Goal: Check status: Check status

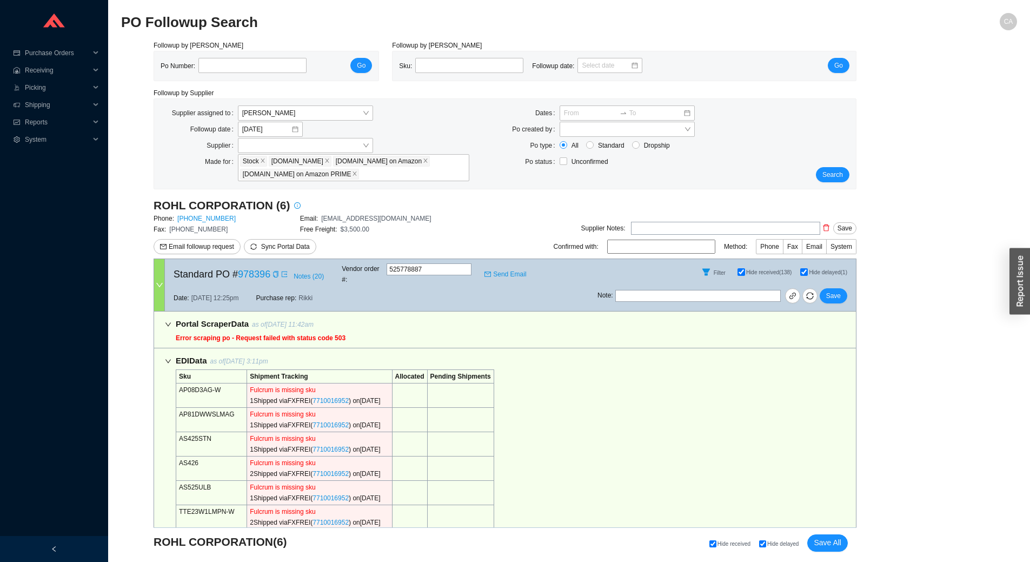
select select "2"
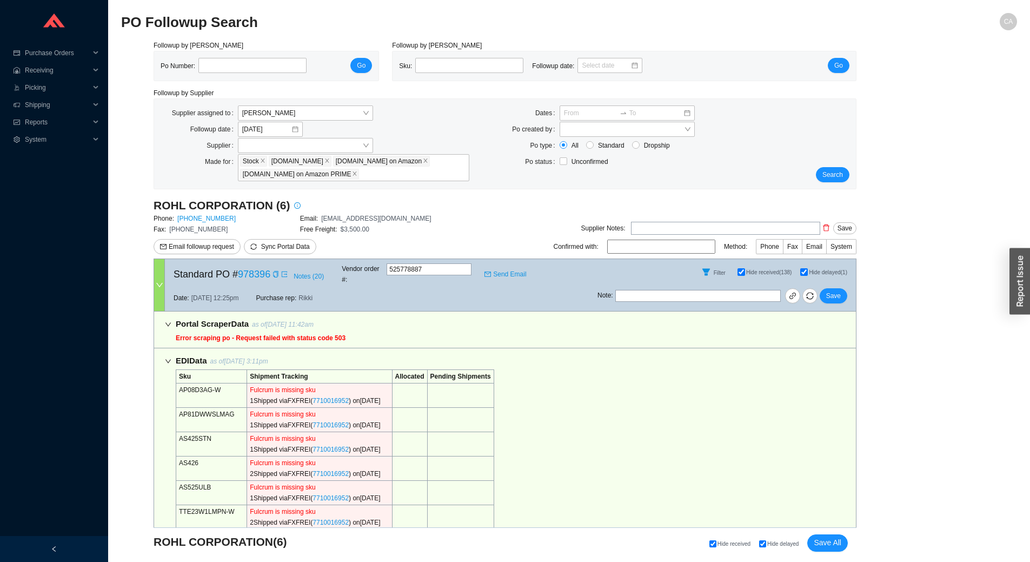
select select "2"
click at [228, 69] on input "tel" at bounding box center [252, 65] width 108 height 15
paste input "988456"
type input "988456"
click at [370, 67] on button "Go" at bounding box center [361, 65] width 22 height 15
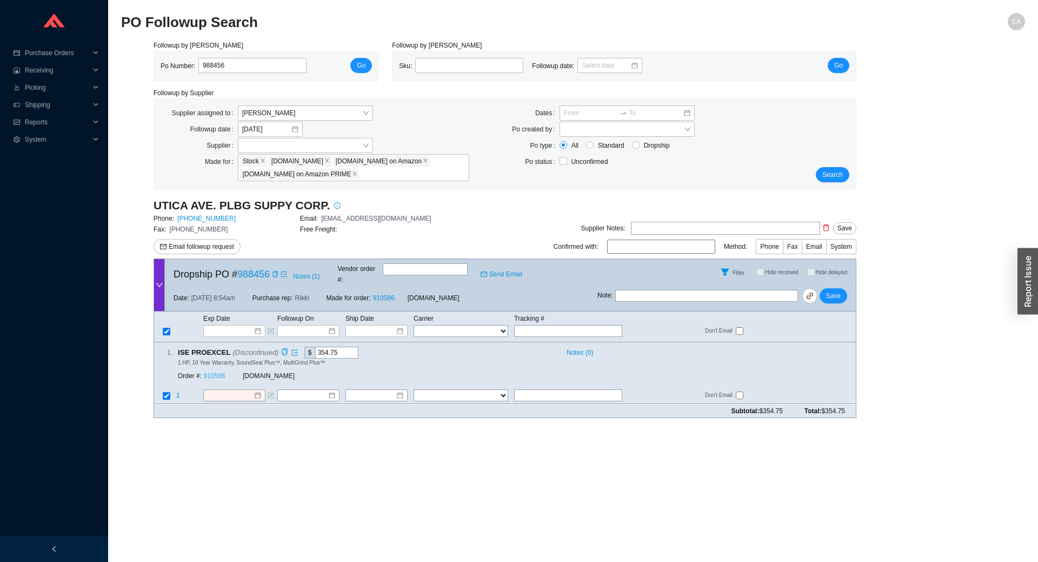
click at [215, 373] on link "910586" at bounding box center [214, 377] width 22 height 8
click at [241, 65] on input "988456" at bounding box center [252, 65] width 108 height 15
paste input "85"
type input "988485"
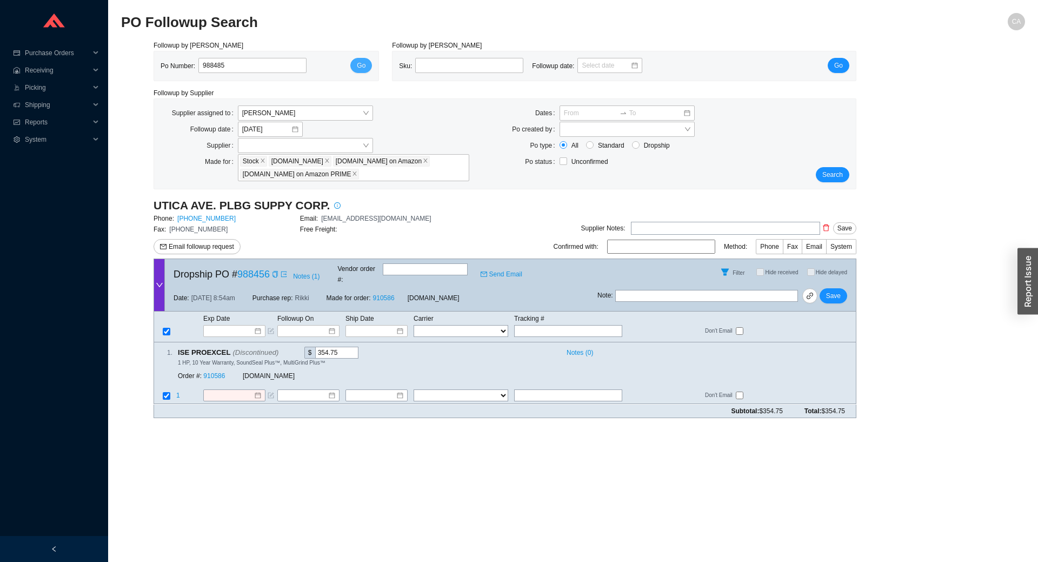
click at [364, 64] on span "Go" at bounding box center [361, 65] width 9 height 11
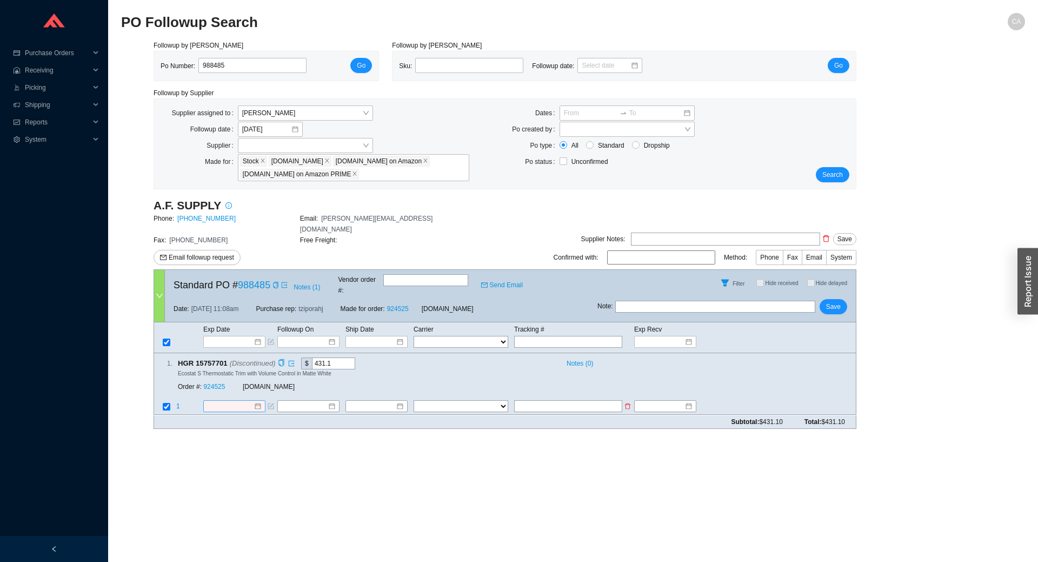
click at [230, 401] on input at bounding box center [230, 406] width 47 height 11
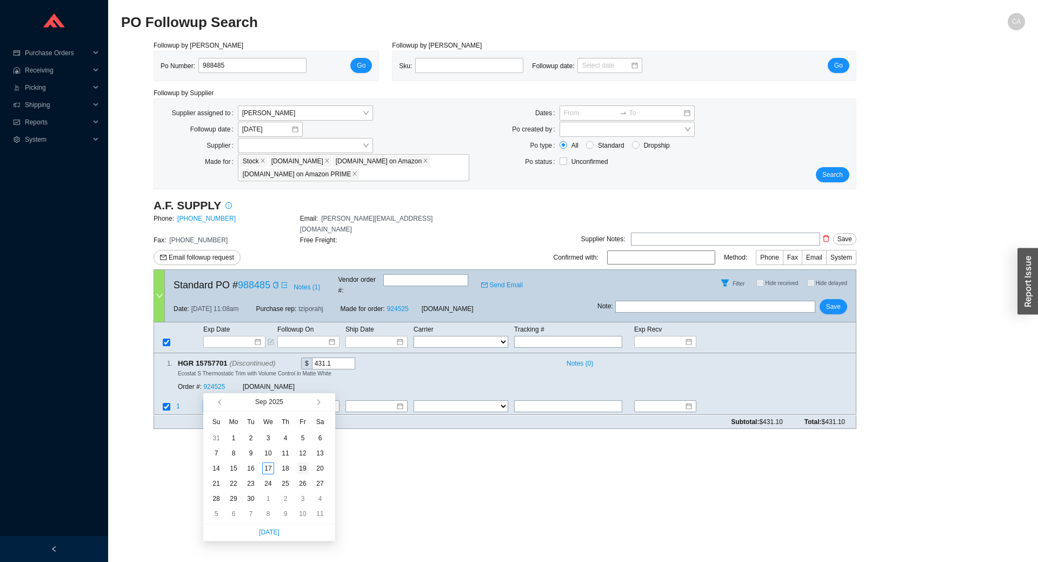
type input "9/19/2025"
click at [303, 471] on div "19" at bounding box center [303, 468] width 12 height 12
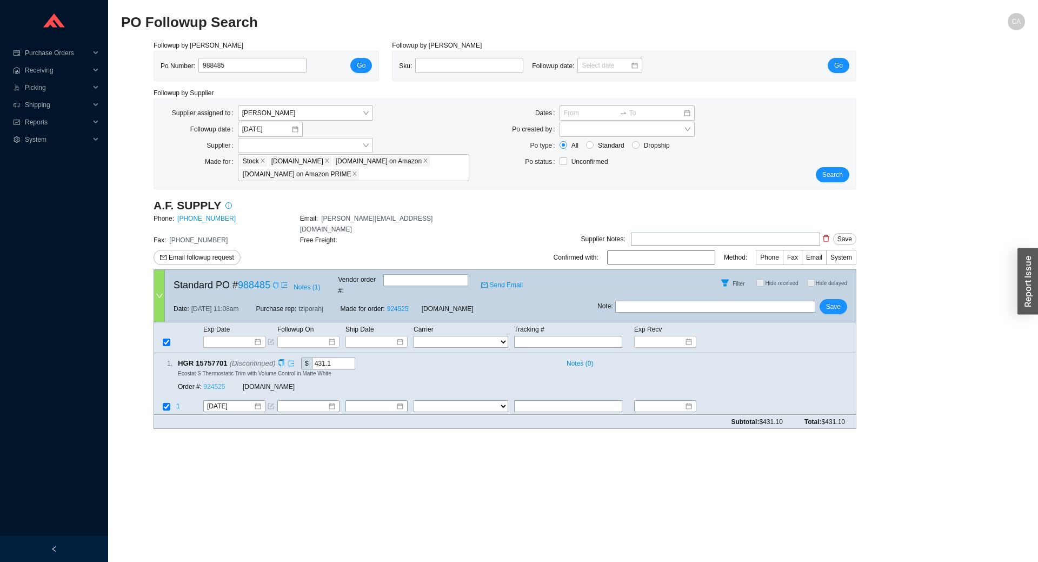
click at [217, 383] on link "924525" at bounding box center [214, 387] width 22 height 8
click at [833, 301] on span "Save" at bounding box center [833, 306] width 15 height 11
click at [847, 175] on button "Search" at bounding box center [833, 174] width 34 height 15
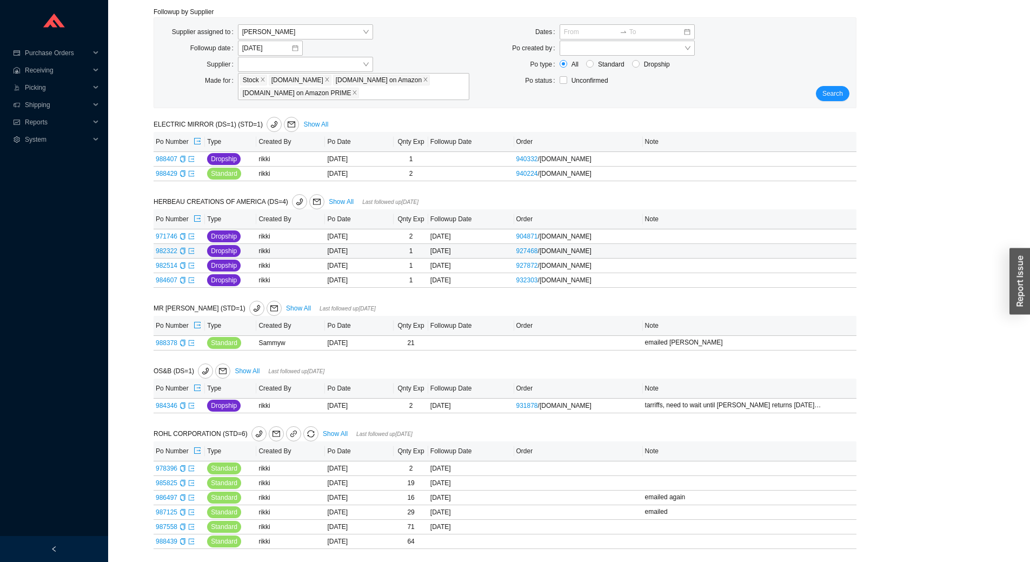
scroll to position [83, 0]
click at [163, 404] on link "984346" at bounding box center [167, 406] width 22 height 8
type input "984346"
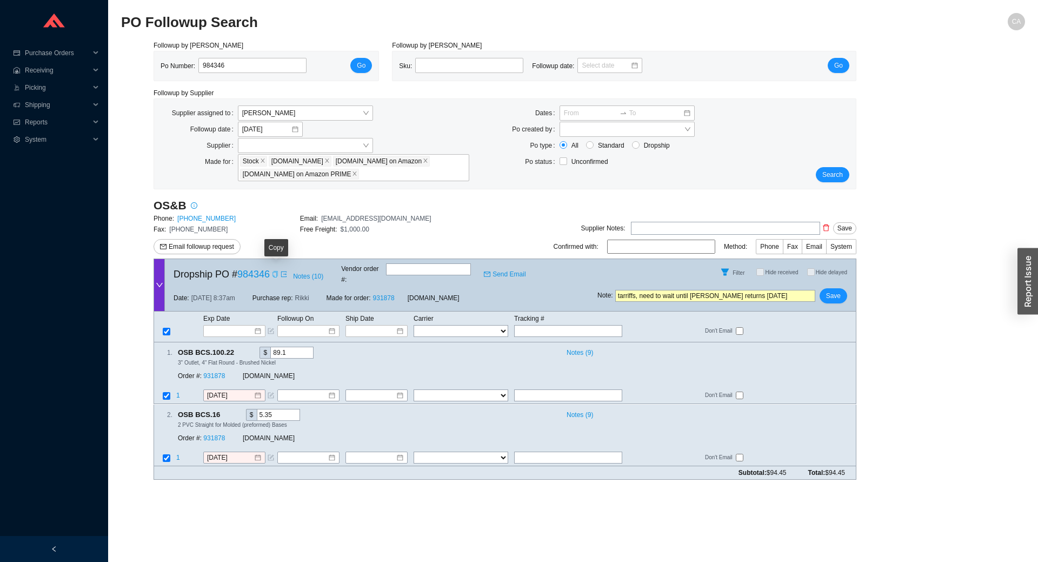
click at [276, 273] on icon "copy" at bounding box center [275, 274] width 6 height 6
click at [208, 373] on link "931878" at bounding box center [214, 377] width 22 height 8
click at [257, 270] on link "984346" at bounding box center [253, 274] width 32 height 11
drag, startPoint x: 766, startPoint y: 290, endPoint x: 159, endPoint y: 256, distance: 608.2
click at [159, 256] on div "OS&B Phone: 1.877.314.6040 Email: customerservice@osb.ca Fax: 1.905.827.6375 Fr…" at bounding box center [505, 343] width 703 height 290
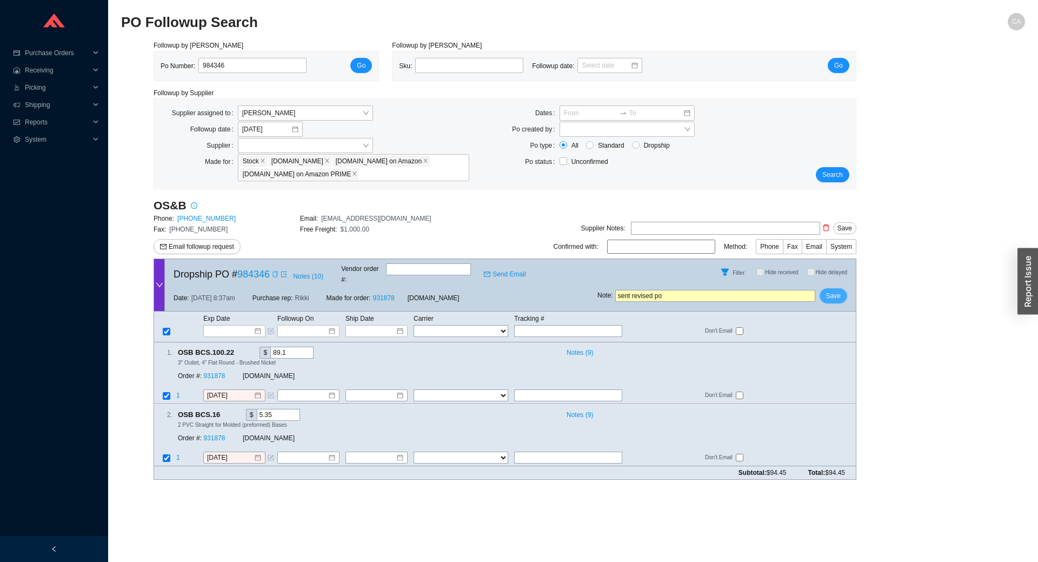
type input "sent revised po"
click at [839, 290] on span "Save" at bounding box center [833, 295] width 15 height 11
drag, startPoint x: 196, startPoint y: 82, endPoint x: 116, endPoint y: 67, distance: 81.4
click at [117, 67] on section "PO Followup Search CA Followup by PO Po Number: 984346 Go Followup by Sku Sku: …" at bounding box center [573, 281] width 930 height 562
paste input "8501"
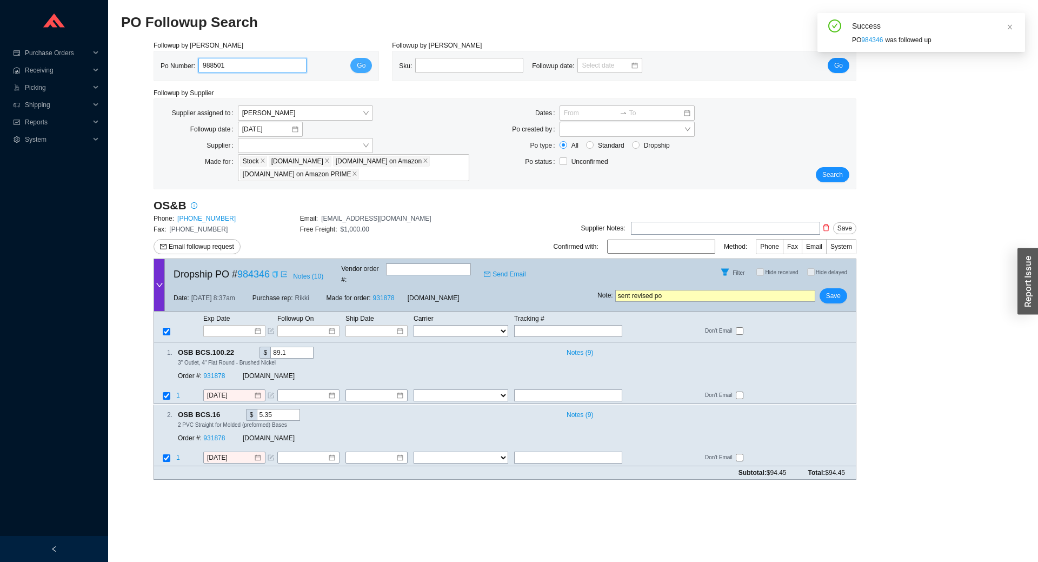
type input "988501"
click at [355, 62] on button "Go" at bounding box center [361, 65] width 22 height 15
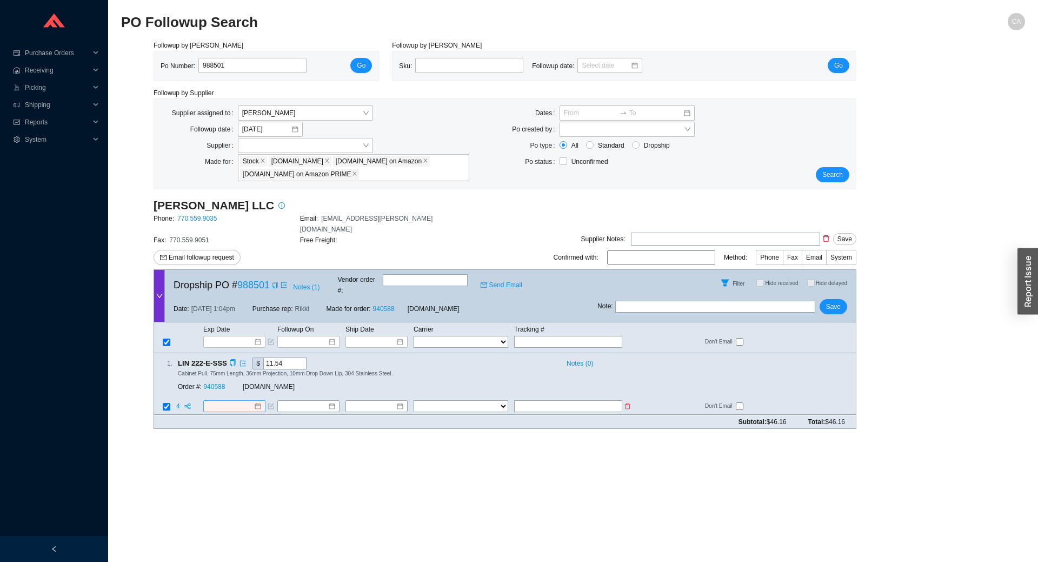
click at [237, 401] on input at bounding box center [230, 406] width 47 height 11
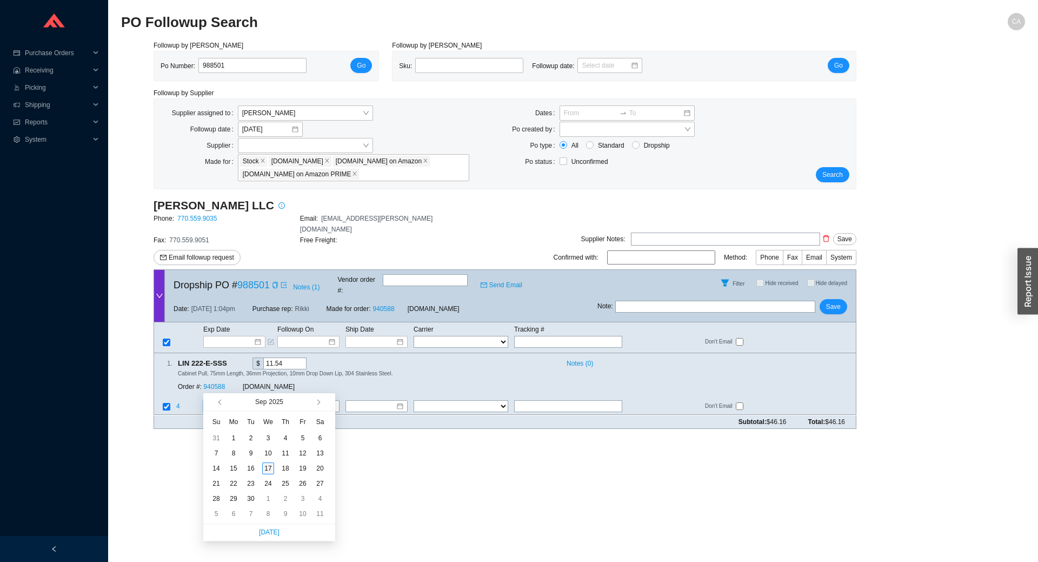
type input "[DATE]"
click at [268, 466] on div "17" at bounding box center [268, 468] width 12 height 12
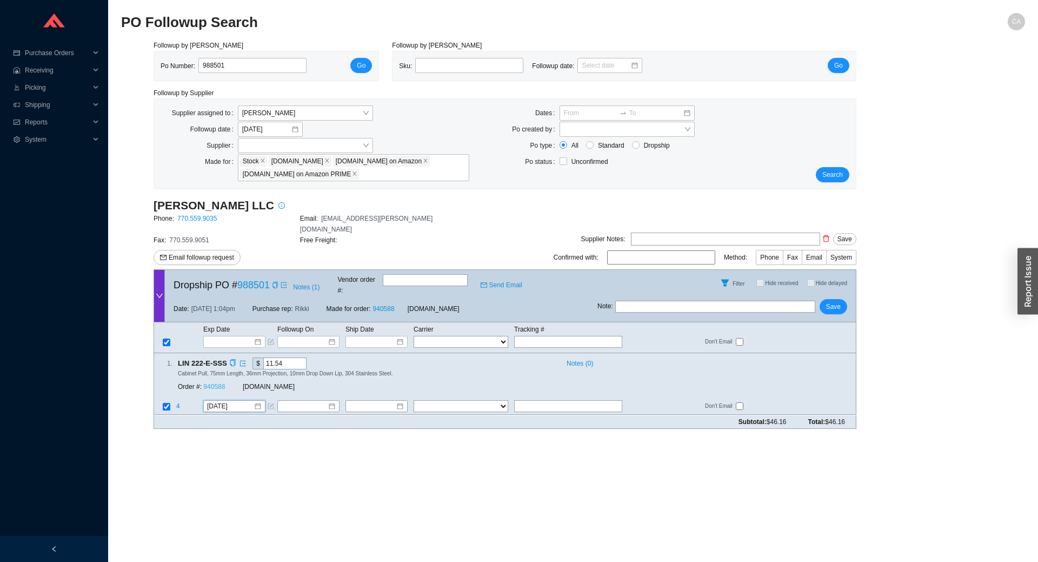
click at [219, 383] on link "940588" at bounding box center [214, 387] width 22 height 8
click at [842, 299] on button "Save" at bounding box center [834, 306] width 28 height 15
click at [844, 179] on button "Search" at bounding box center [833, 174] width 34 height 15
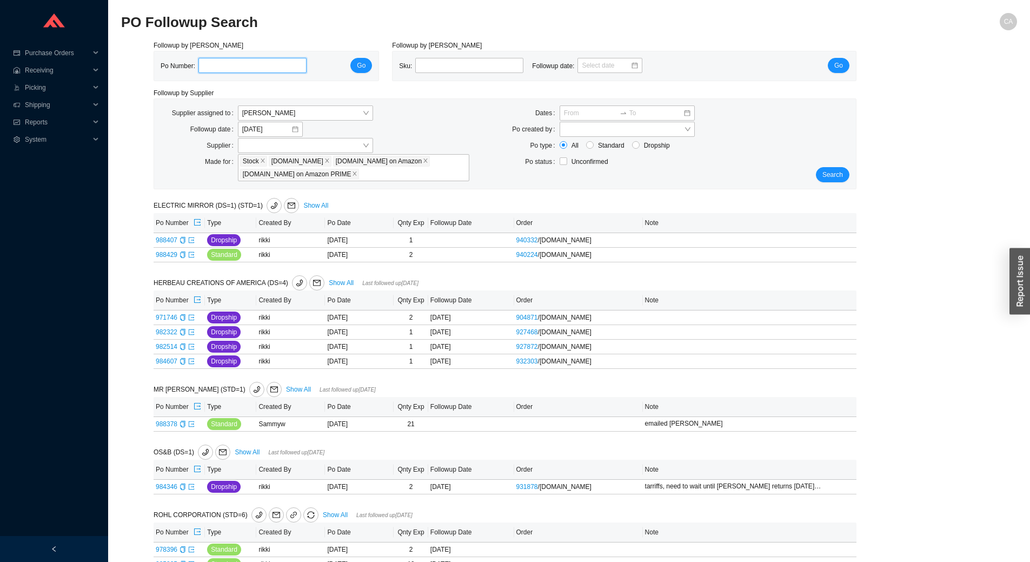
click at [222, 63] on input "tel" at bounding box center [252, 65] width 108 height 15
paste input "988448"
type input "988448"
click at [359, 69] on span "Go" at bounding box center [361, 65] width 9 height 11
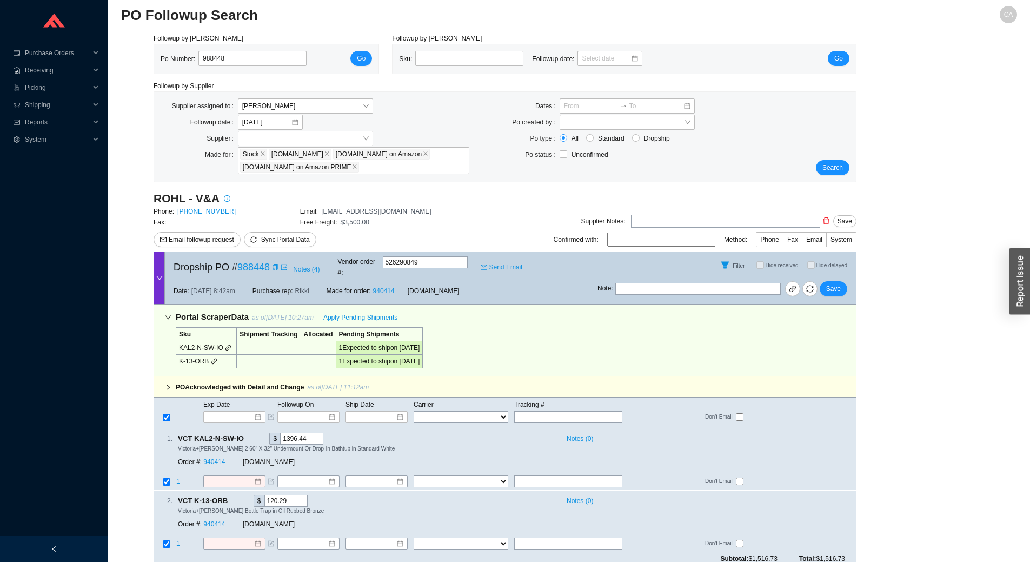
scroll to position [9, 0]
click at [375, 310] on span "Apply Pending Shipments" at bounding box center [360, 315] width 74 height 11
click at [216, 457] on link "940414" at bounding box center [214, 461] width 22 height 8
click at [243, 410] on input at bounding box center [231, 415] width 46 height 11
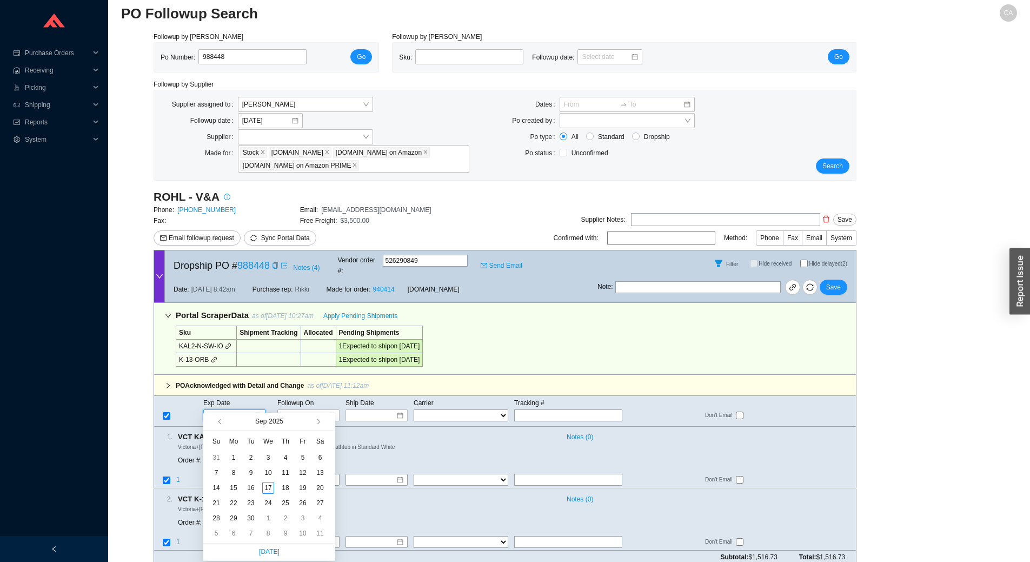
type input "9/14/2025"
type input "9/13/2025"
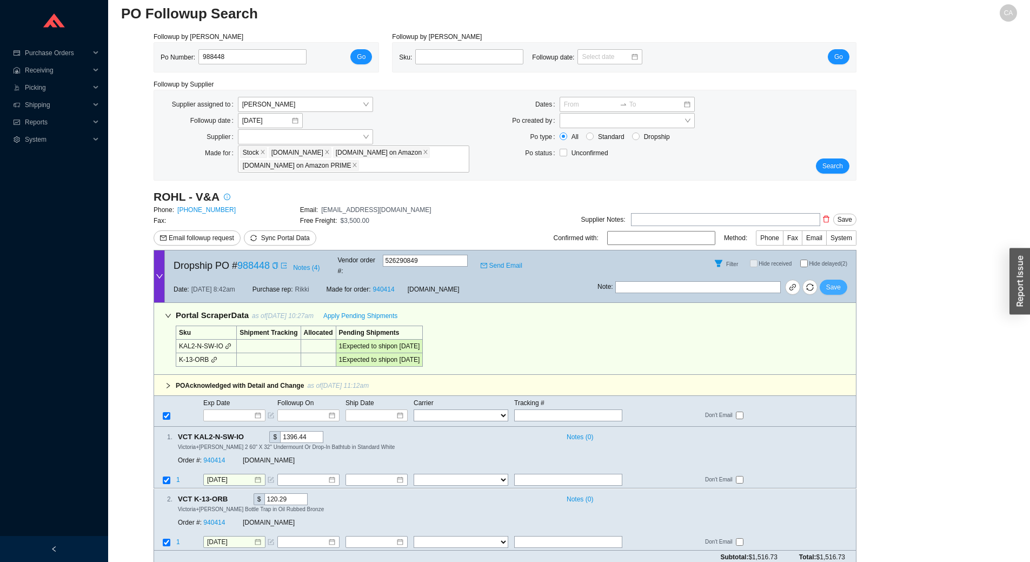
click at [836, 282] on span "Save" at bounding box center [833, 287] width 15 height 11
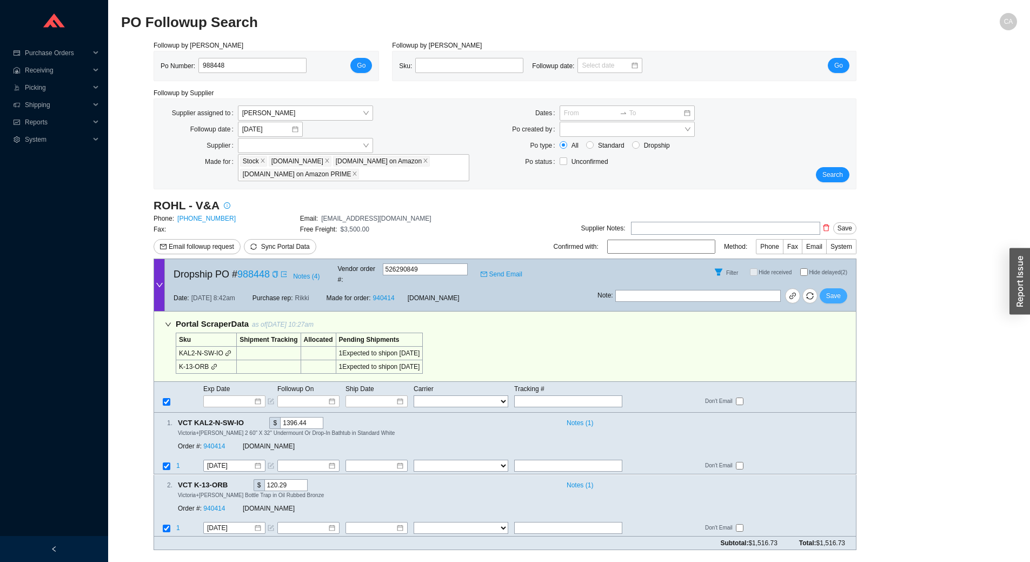
scroll to position [0, 0]
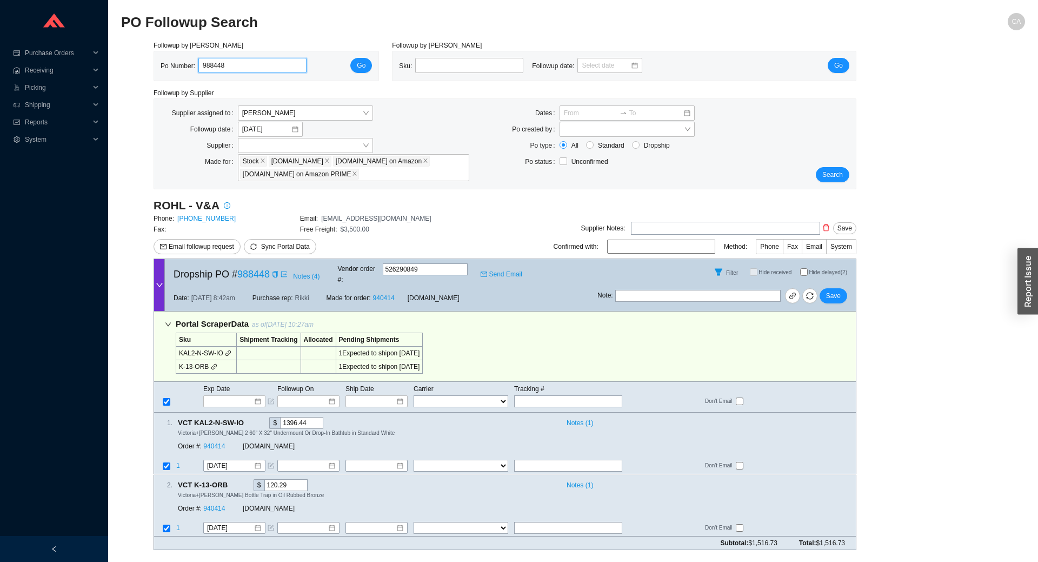
click at [243, 59] on input "988448" at bounding box center [252, 65] width 108 height 15
paste input "373"
type input "988373"
click at [361, 67] on span "Go" at bounding box center [361, 65] width 9 height 11
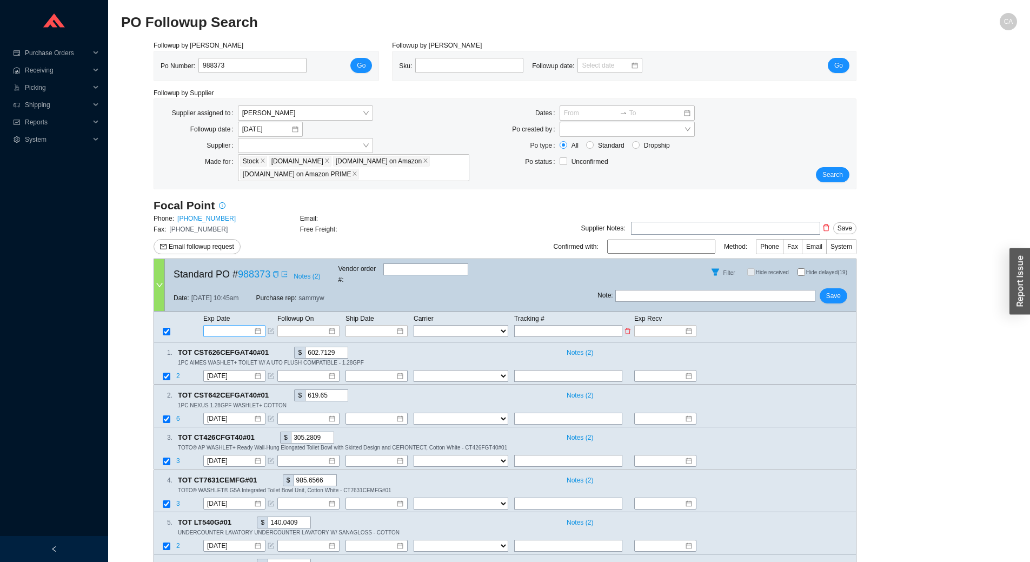
click at [244, 326] on input at bounding box center [231, 331] width 46 height 11
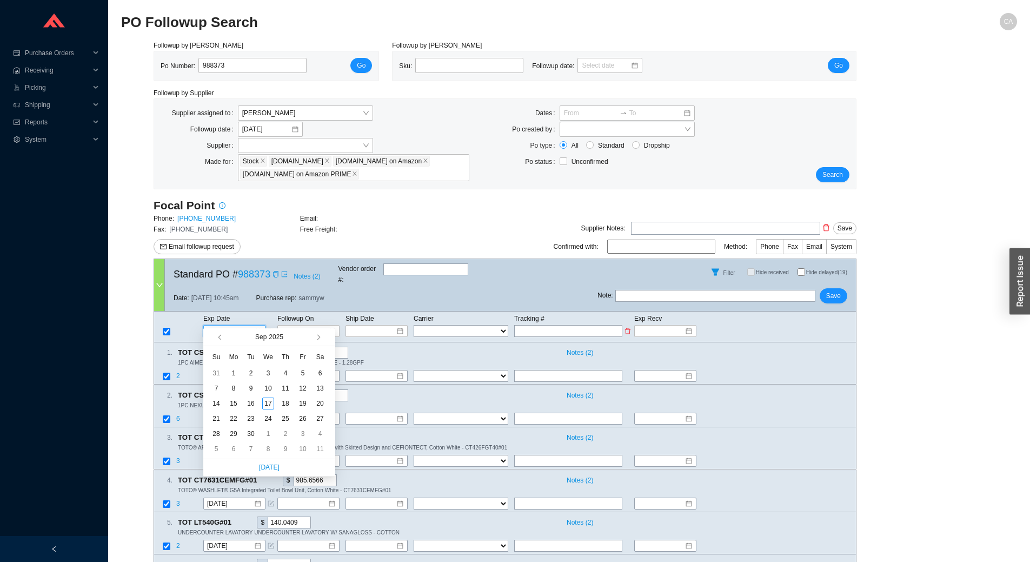
click at [258, 326] on div at bounding box center [235, 331] width 54 height 11
click at [361, 347] on div "TOT CST626CEFGAT40#01 $ 602.7129" at bounding box center [367, 353] width 378 height 12
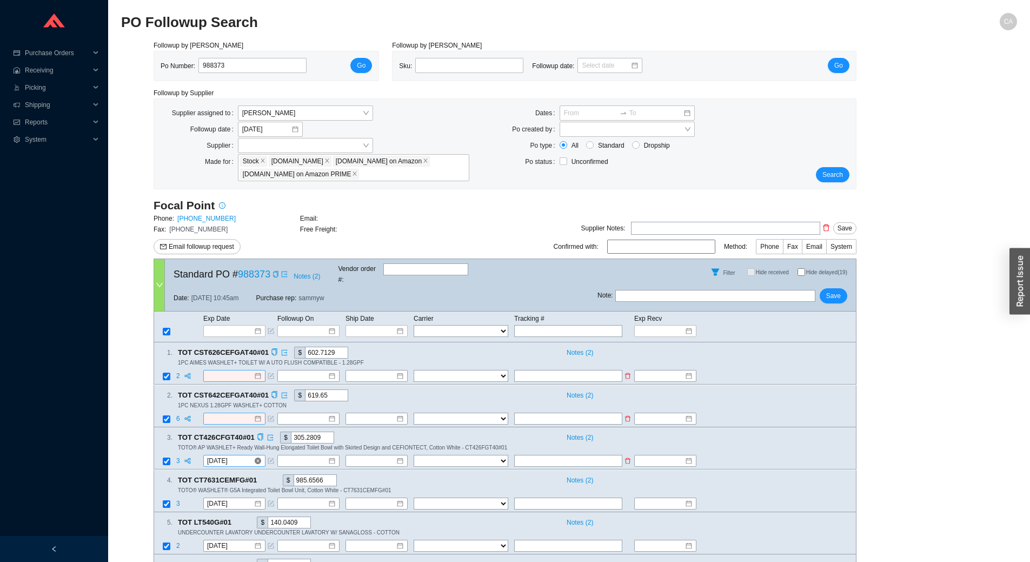
click at [259, 456] on div "10/20/2025" at bounding box center [234, 461] width 54 height 11
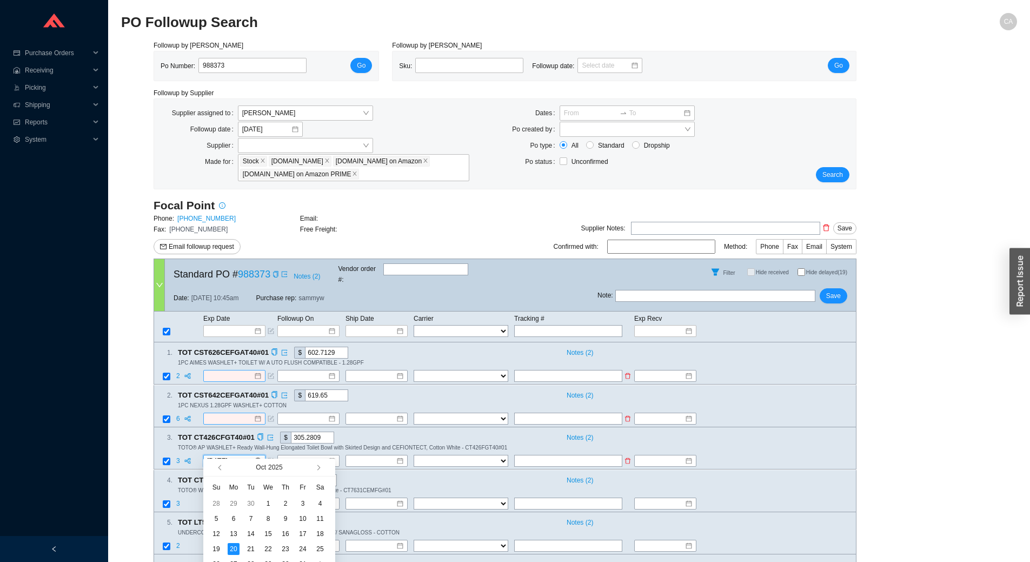
type input "10/20/2025"
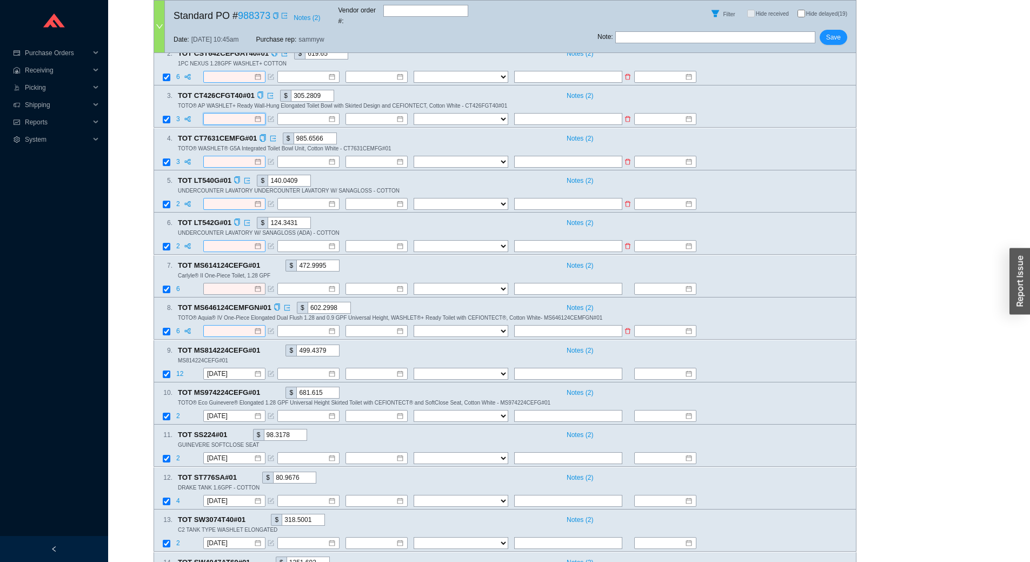
scroll to position [378, 0]
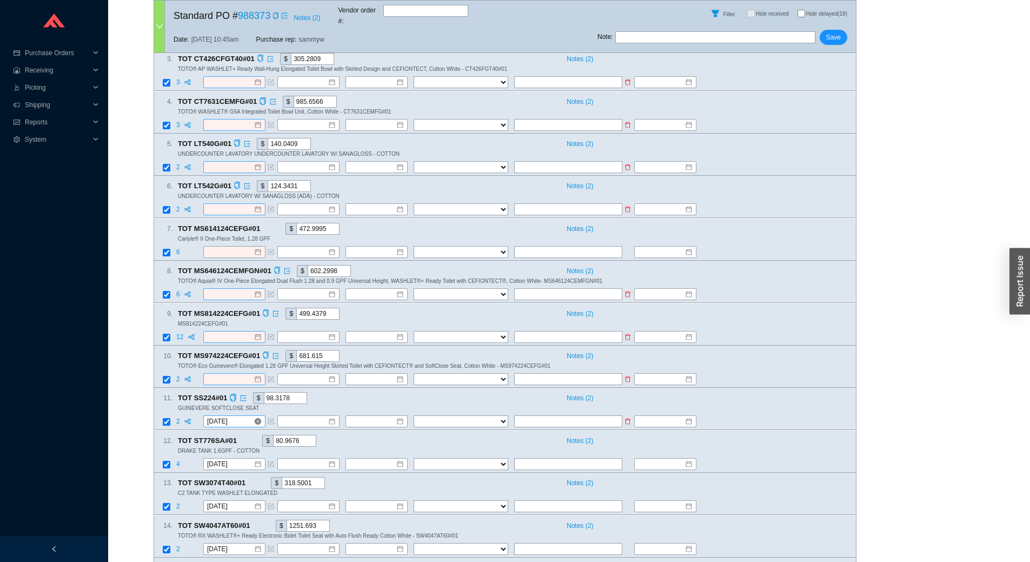
click at [257, 416] on div "10/20/2025" at bounding box center [234, 421] width 54 height 11
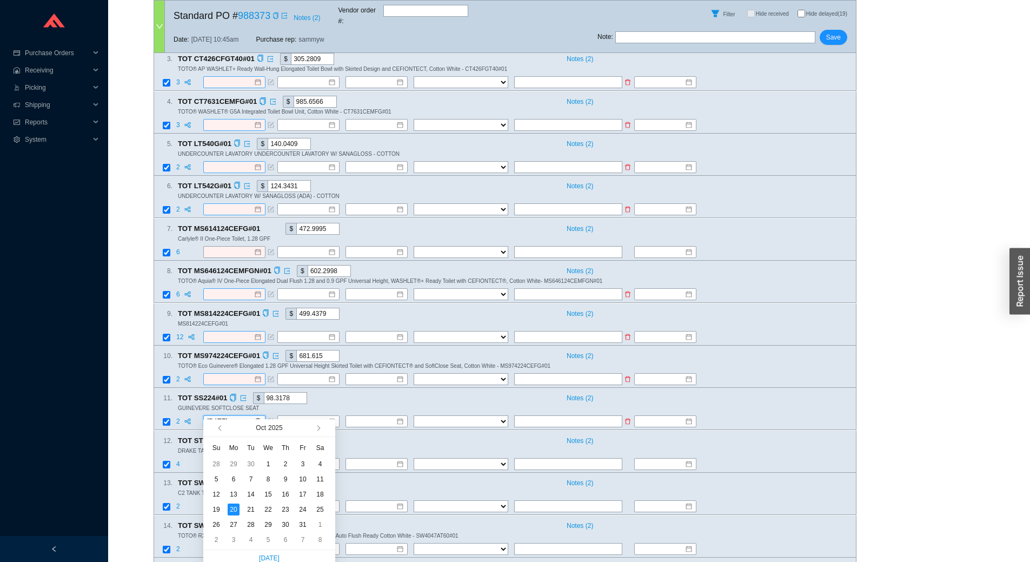
type input "10/20/2025"
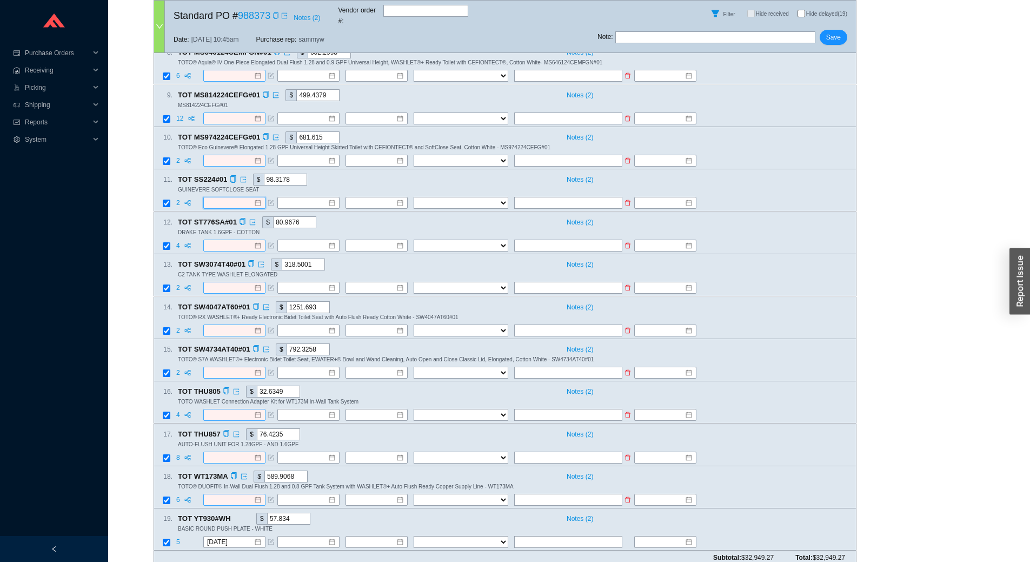
scroll to position [597, 0]
click at [833, 32] on span "Save" at bounding box center [833, 37] width 15 height 11
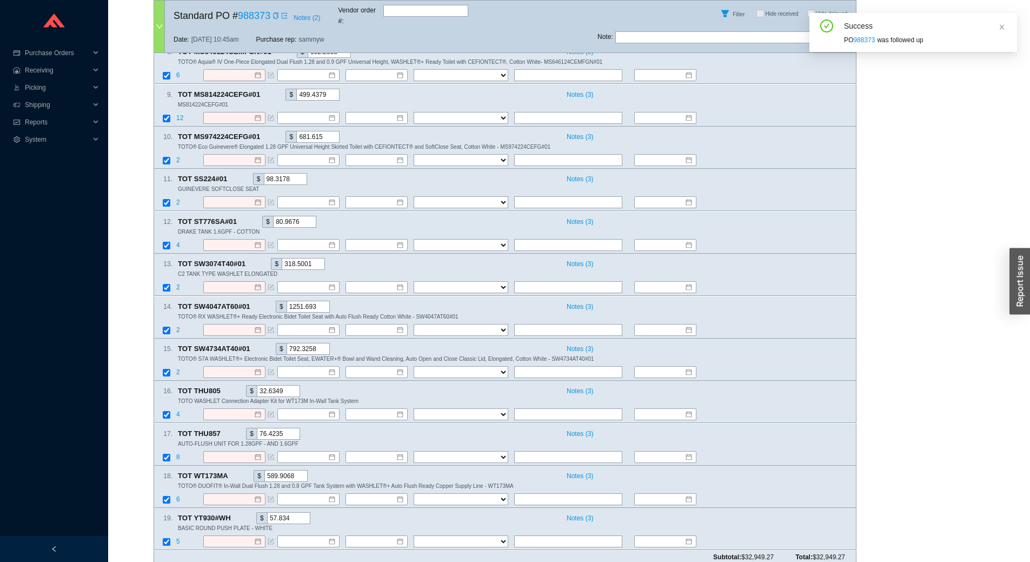
click at [673, 31] on input "text" at bounding box center [715, 37] width 200 height 12
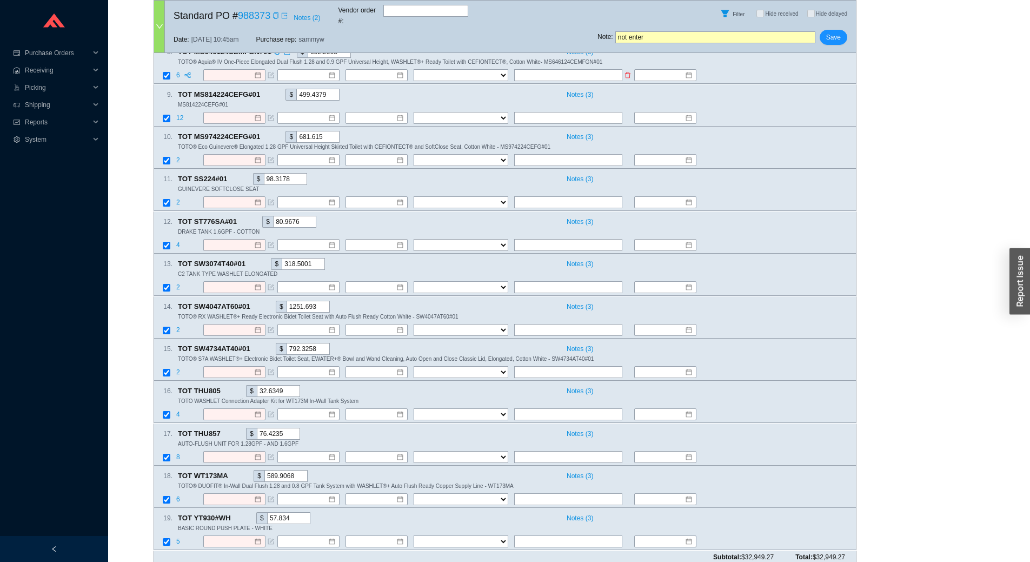
type input "not entered yet"
click at [840, 32] on span "Save" at bounding box center [833, 37] width 15 height 11
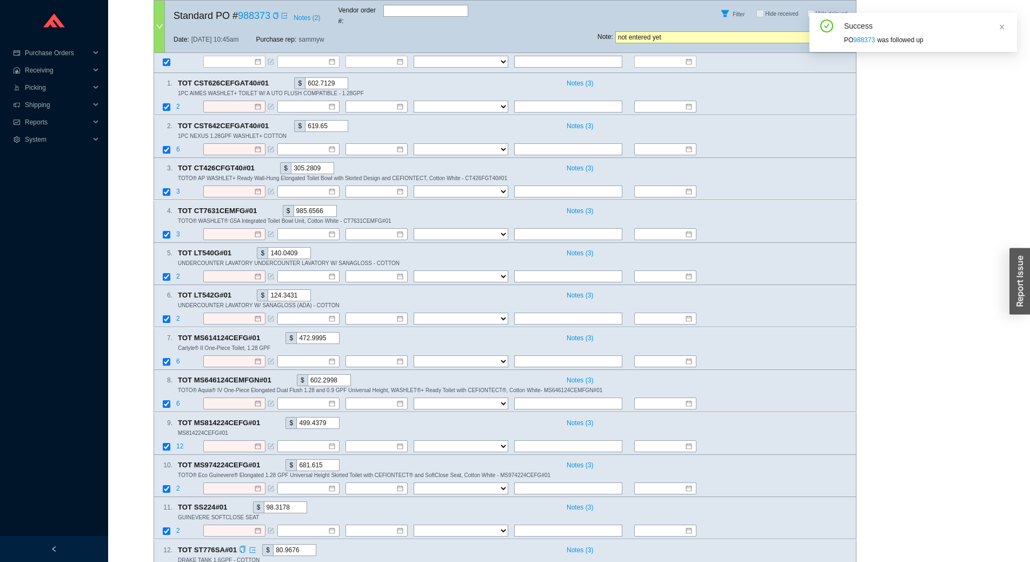
scroll to position [0, 0]
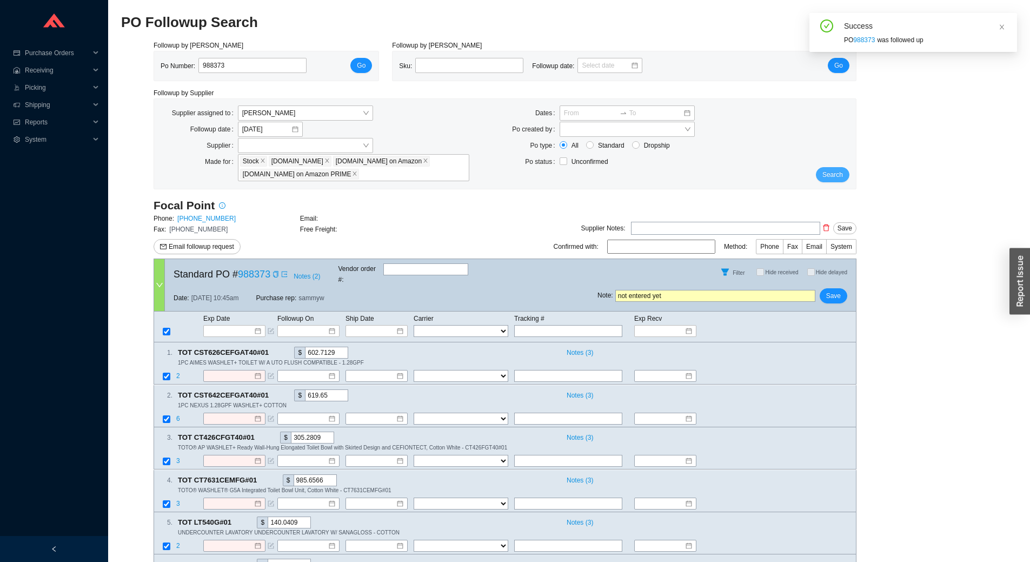
click at [835, 172] on span "Search" at bounding box center [832, 174] width 21 height 11
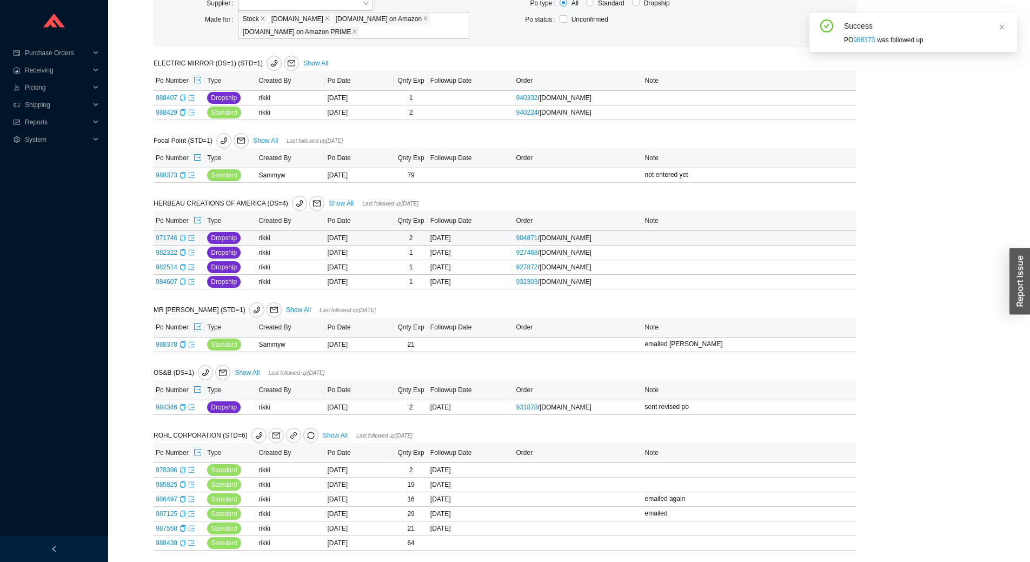
scroll to position [147, 0]
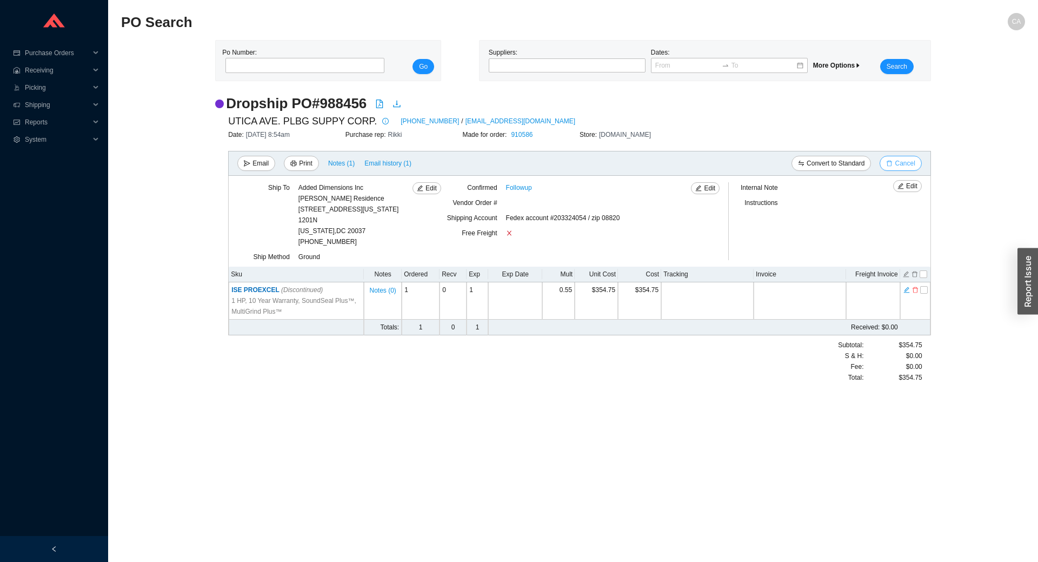
click at [910, 164] on span "Cancel" at bounding box center [905, 163] width 20 height 11
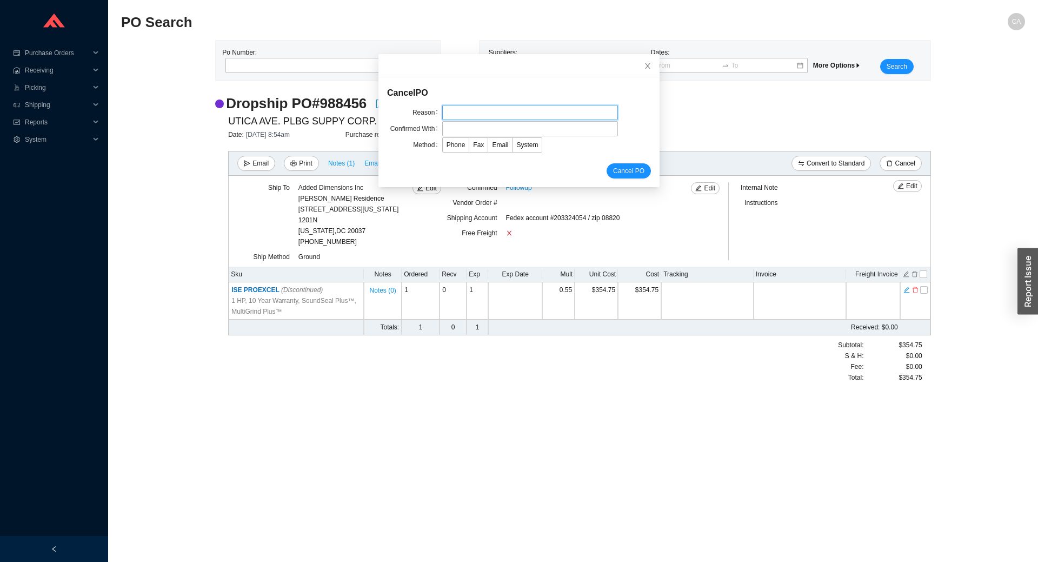
click at [463, 109] on input "text" at bounding box center [530, 112] width 176 height 15
type input "Discontinued"
click at [476, 128] on input "text" at bounding box center [530, 128] width 176 height 15
type input "Confirmation"
click at [492, 145] on span "Email" at bounding box center [500, 145] width 16 height 8
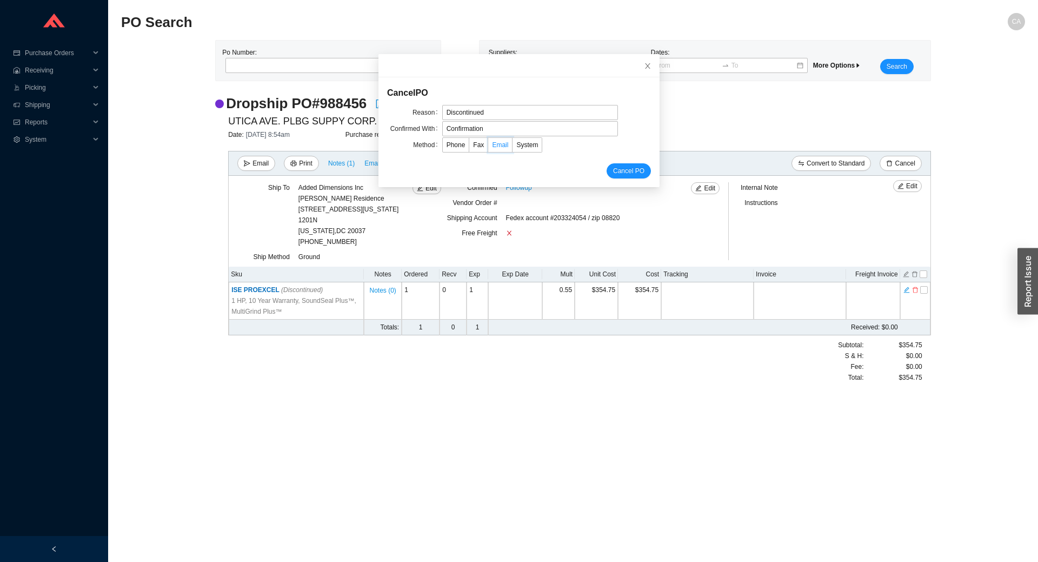
click at [488, 147] on input "Email" at bounding box center [488, 147] width 0 height 0
click at [620, 167] on span "Cancel PO" at bounding box center [628, 170] width 31 height 11
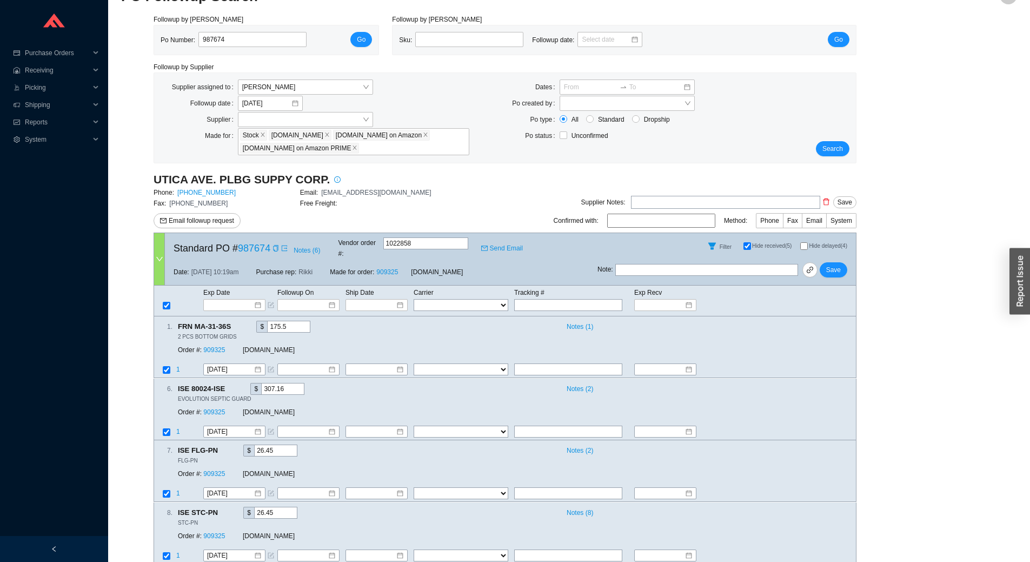
scroll to position [39, 0]
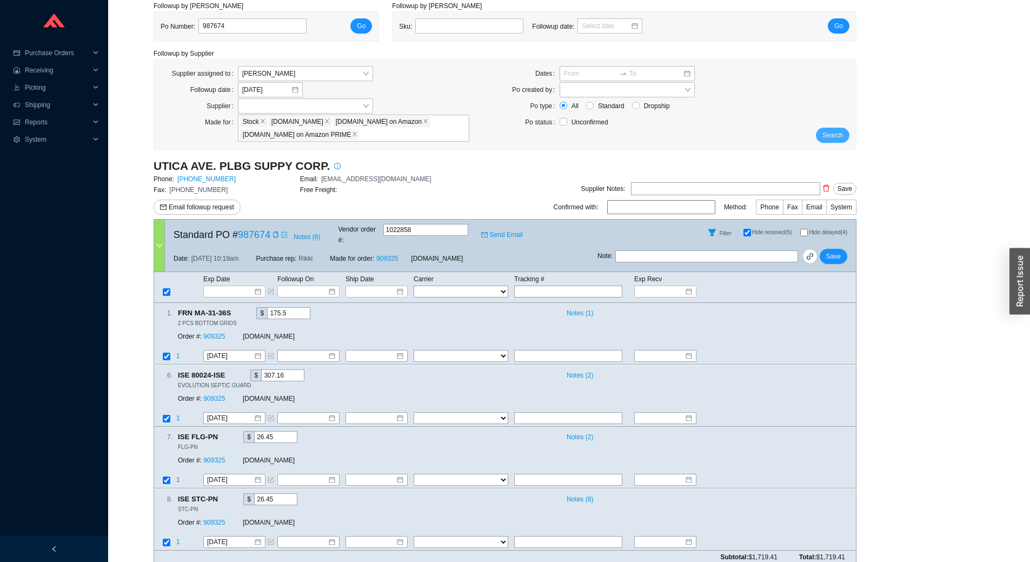
click at [829, 129] on button "Search" at bounding box center [833, 135] width 34 height 15
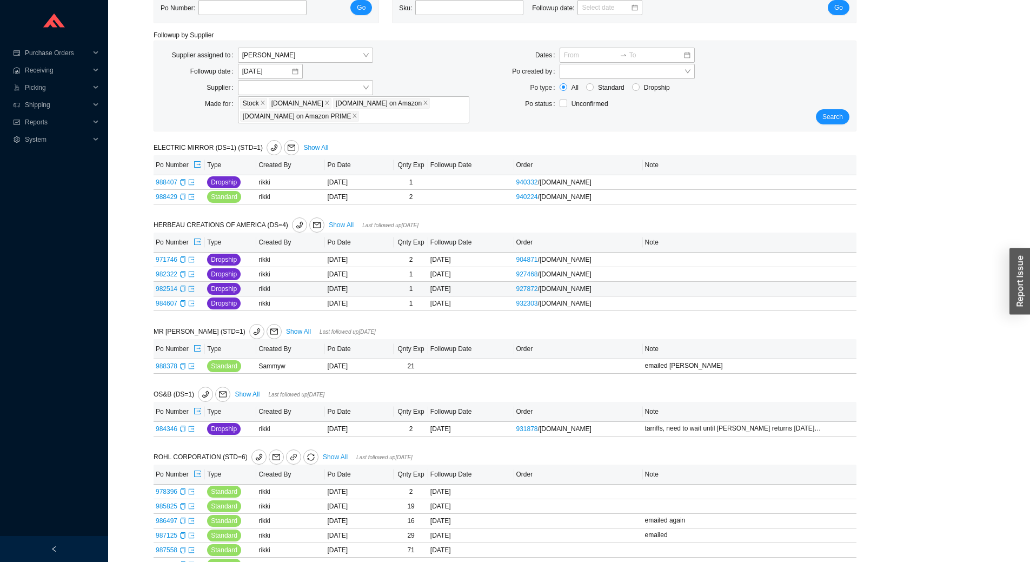
scroll to position [83, 0]
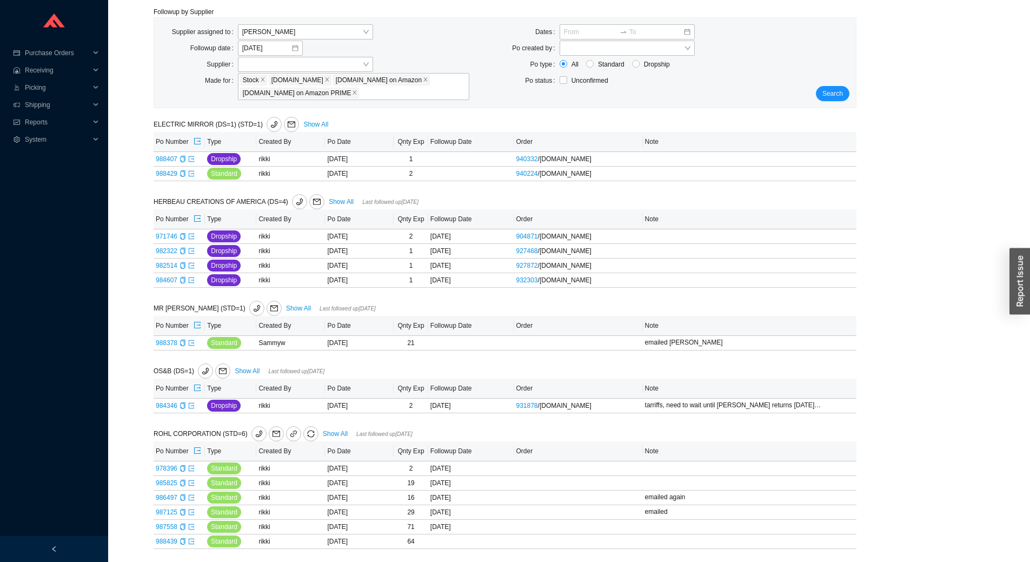
click at [918, 408] on div "Followup by PO Po Number: Go Followup by Sku Sku: Followup date: Go Followup by…" at bounding box center [569, 260] width 896 height 603
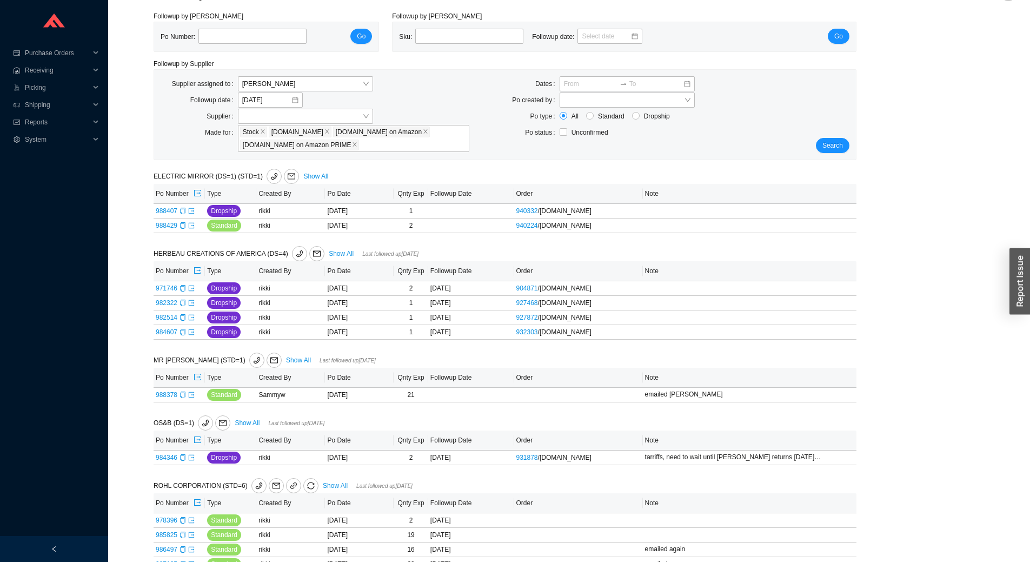
scroll to position [0, 0]
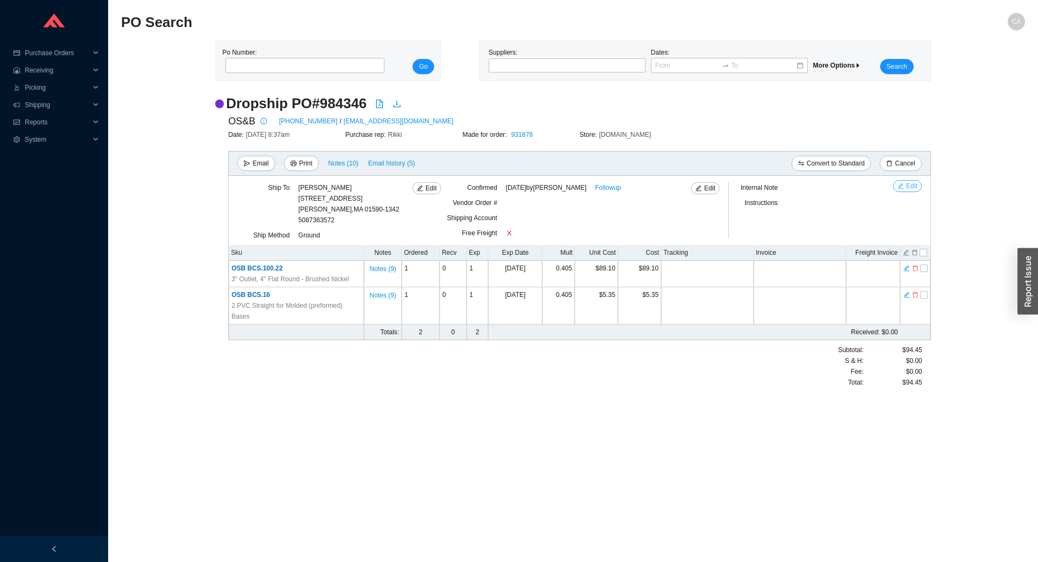
click at [901, 185] on icon "edit" at bounding box center [901, 186] width 6 height 6
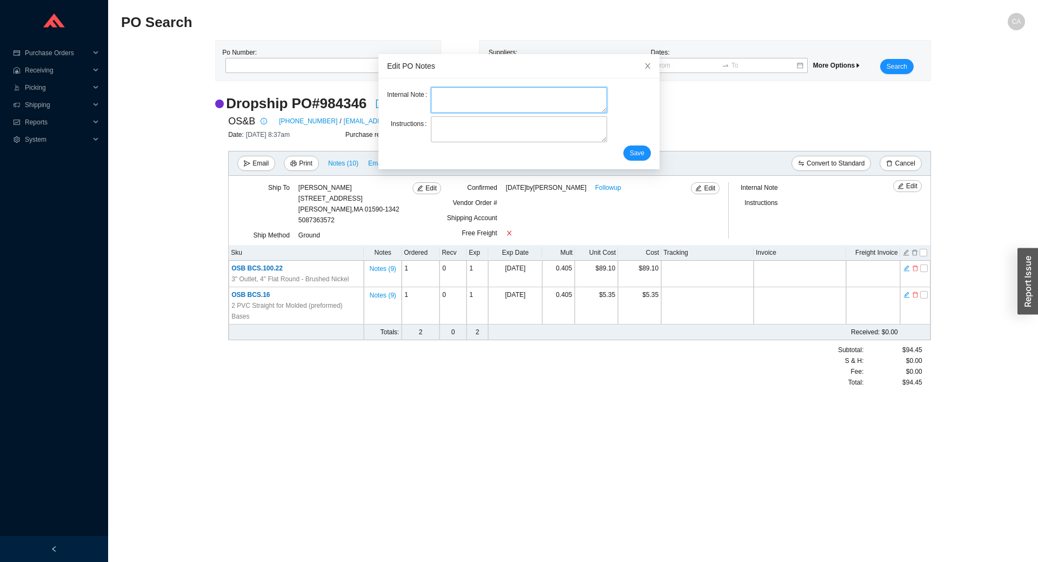
drag, startPoint x: 352, startPoint y: 225, endPoint x: 472, endPoint y: 99, distance: 174.0
click at [472, 99] on textarea at bounding box center [519, 100] width 176 height 26
click at [463, 129] on textarea at bounding box center [519, 129] width 176 height 26
click at [431, 121] on textarea "We approve 50% tariff on item BCS.100.22 in the amount of $44.55" at bounding box center [519, 129] width 176 height 26
type textarea "DO NOT DUPLICATE! We approve 50% tariff on item BCS.100.22 in the amount of $44…"
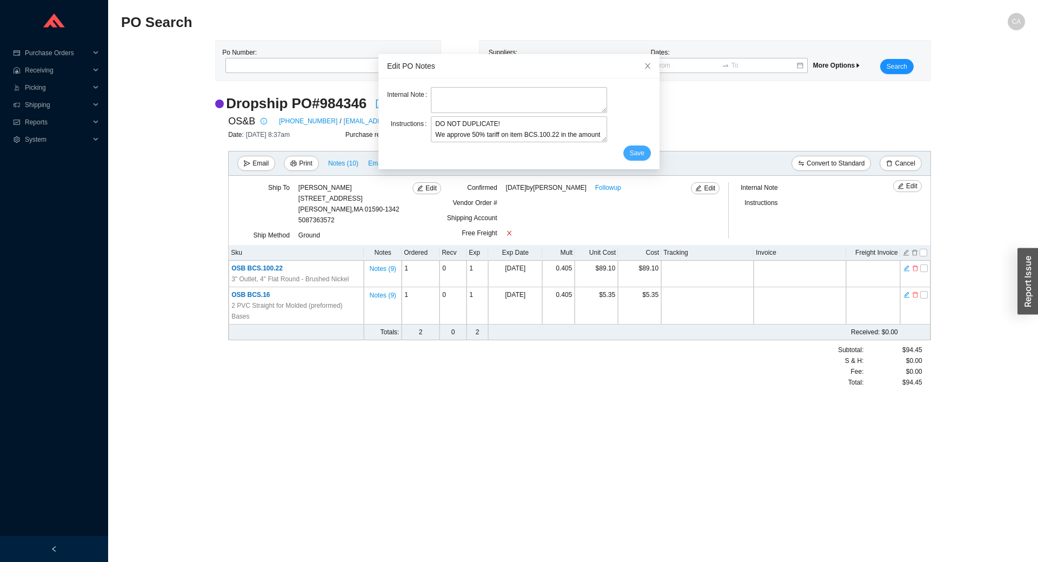
click at [630, 153] on span "Save" at bounding box center [637, 153] width 15 height 11
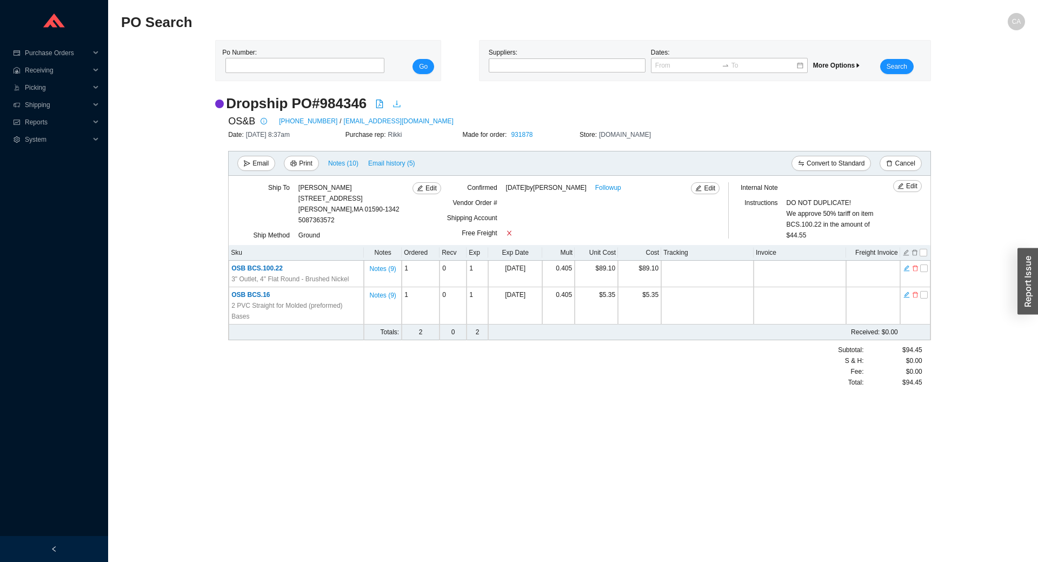
click at [395, 101] on icon "download" at bounding box center [397, 103] width 9 height 9
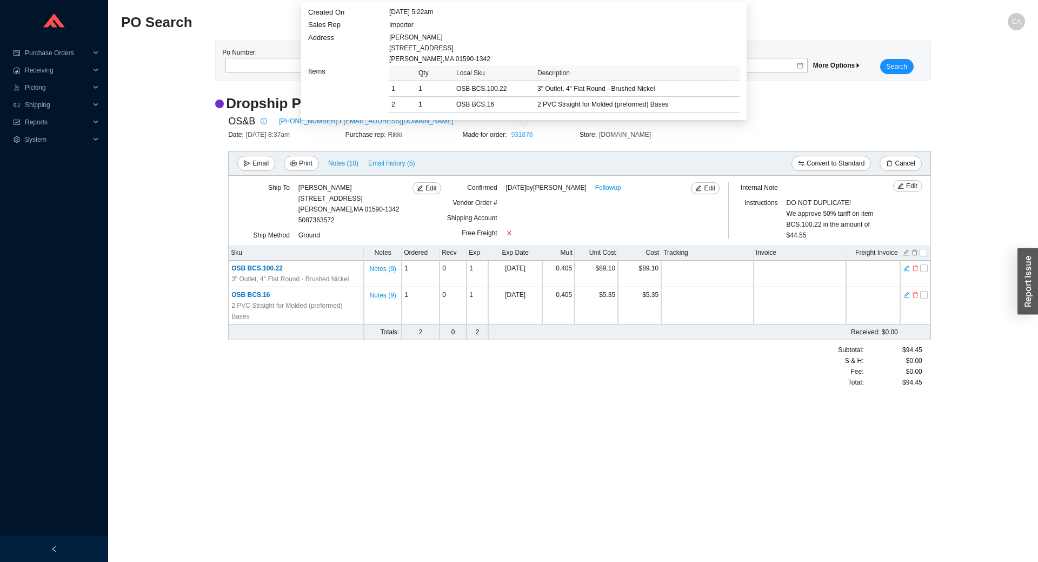
click at [532, 131] on link "931878" at bounding box center [522, 135] width 22 height 8
